Goal: Task Accomplishment & Management: Use online tool/utility

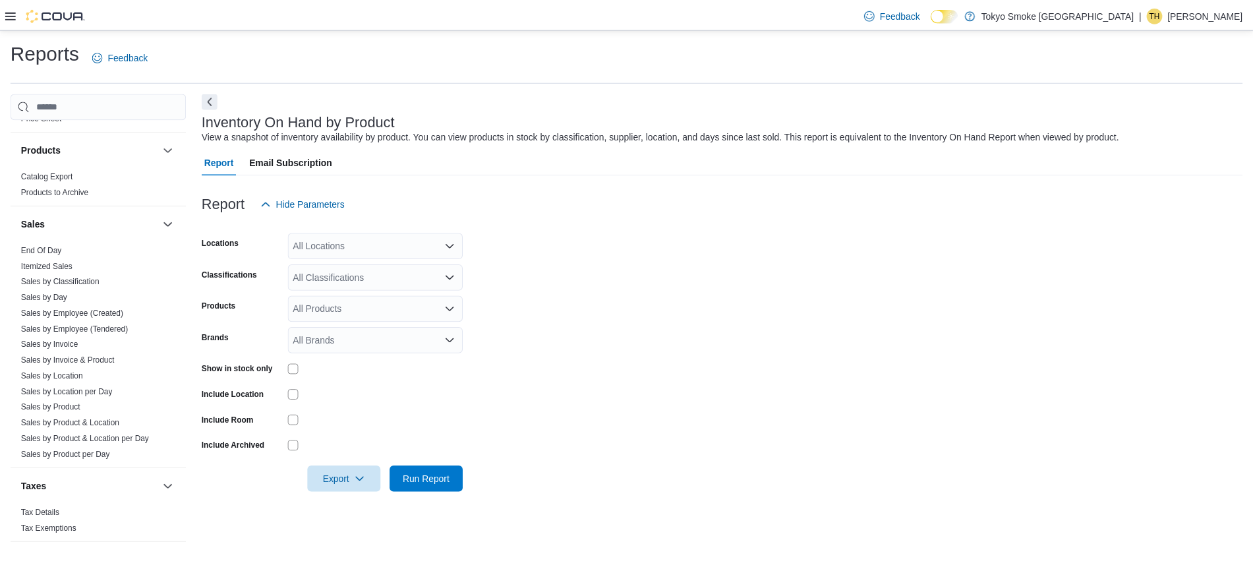
scroll to position [757, 0]
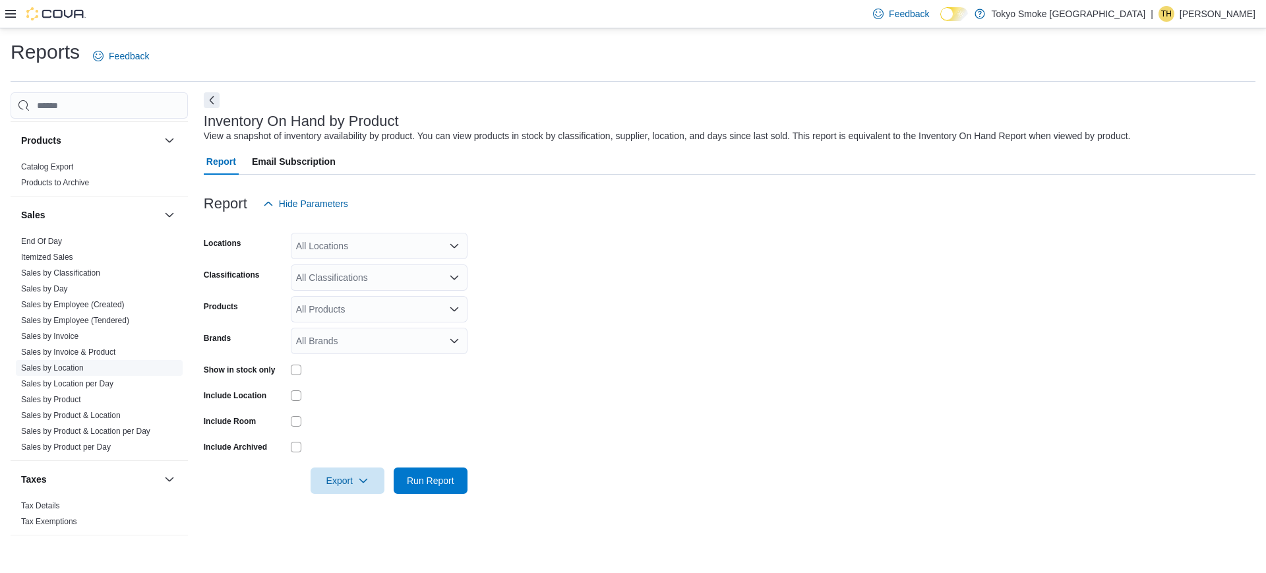
click at [60, 372] on link "Sales by Location" at bounding box center [52, 367] width 63 height 9
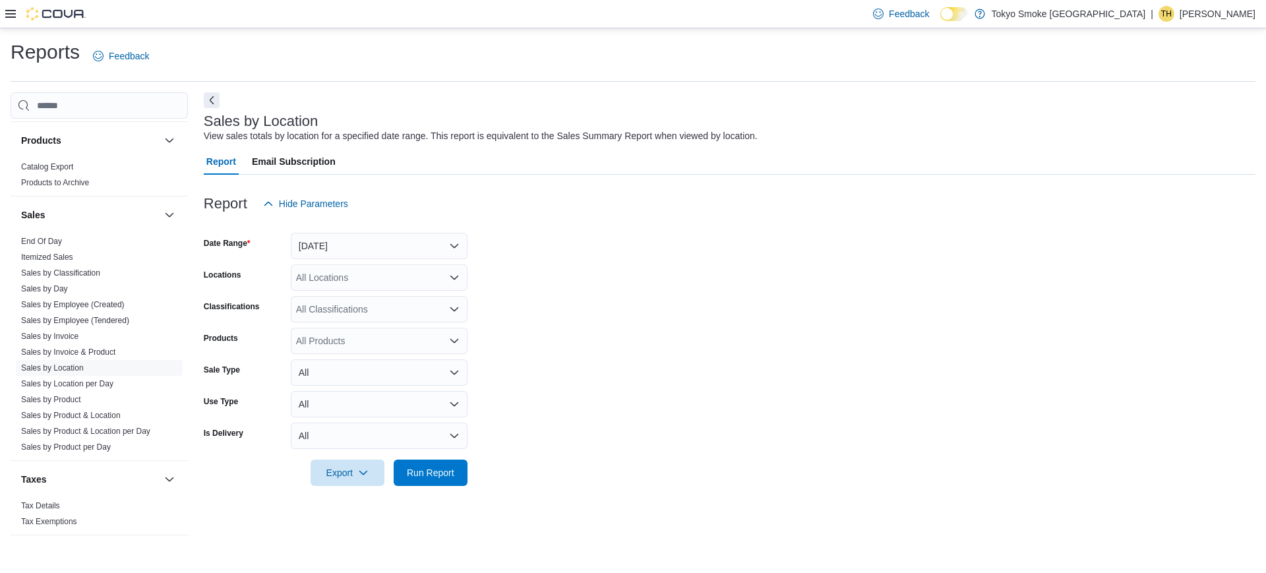
click at [334, 278] on div "All Locations" at bounding box center [379, 277] width 177 height 26
type input "*******"
click at [351, 298] on span "[GEOGRAPHIC_DATA]" at bounding box center [374, 299] width 96 height 13
click at [624, 385] on form "Date Range [DATE] Locations [GEOGRAPHIC_DATA] Centre Classifications All Classi…" at bounding box center [730, 351] width 1052 height 269
click at [413, 474] on span "Run Report" at bounding box center [430, 471] width 47 height 13
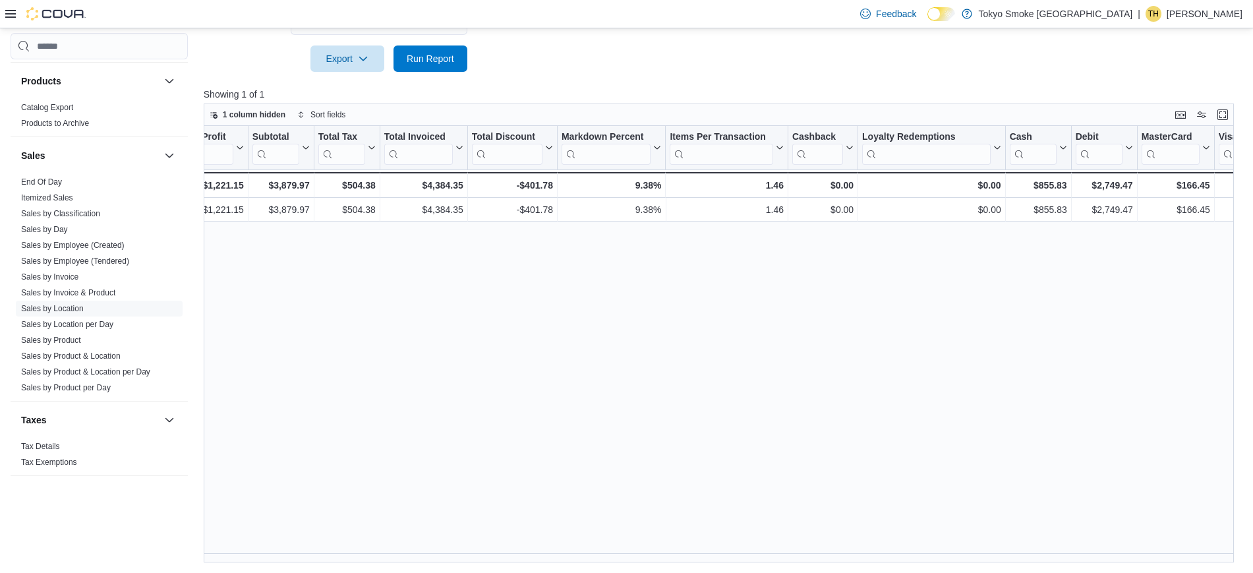
scroll to position [0, 1191]
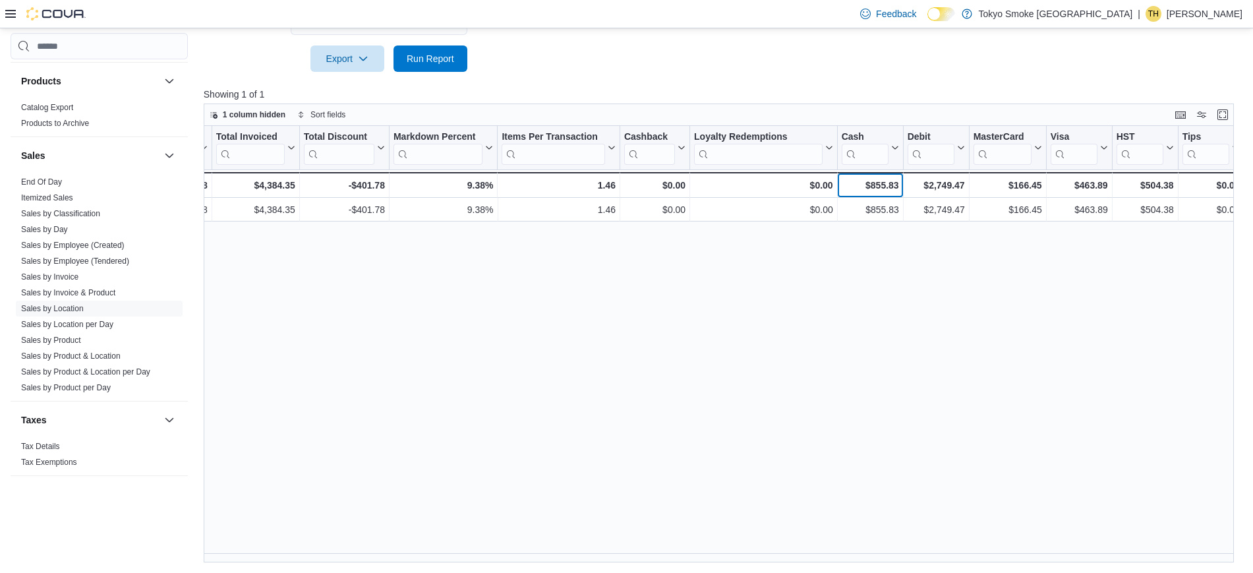
click at [875, 182] on div "$855.83" at bounding box center [869, 185] width 57 height 16
copy div "855.83"
